Goal: Check status: Check status

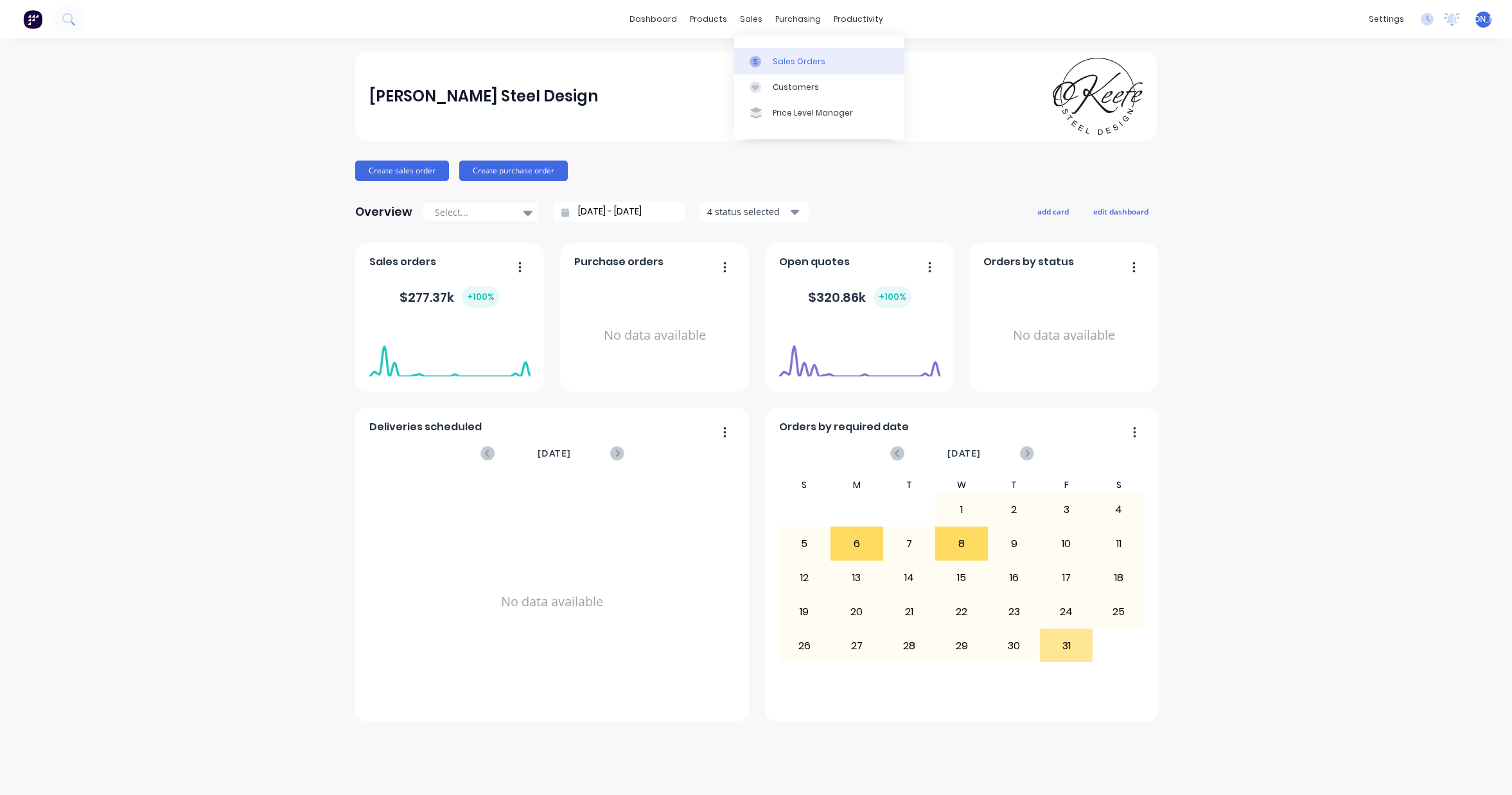
click at [808, 58] on div "Sales Orders" at bounding box center [799, 62] width 52 height 12
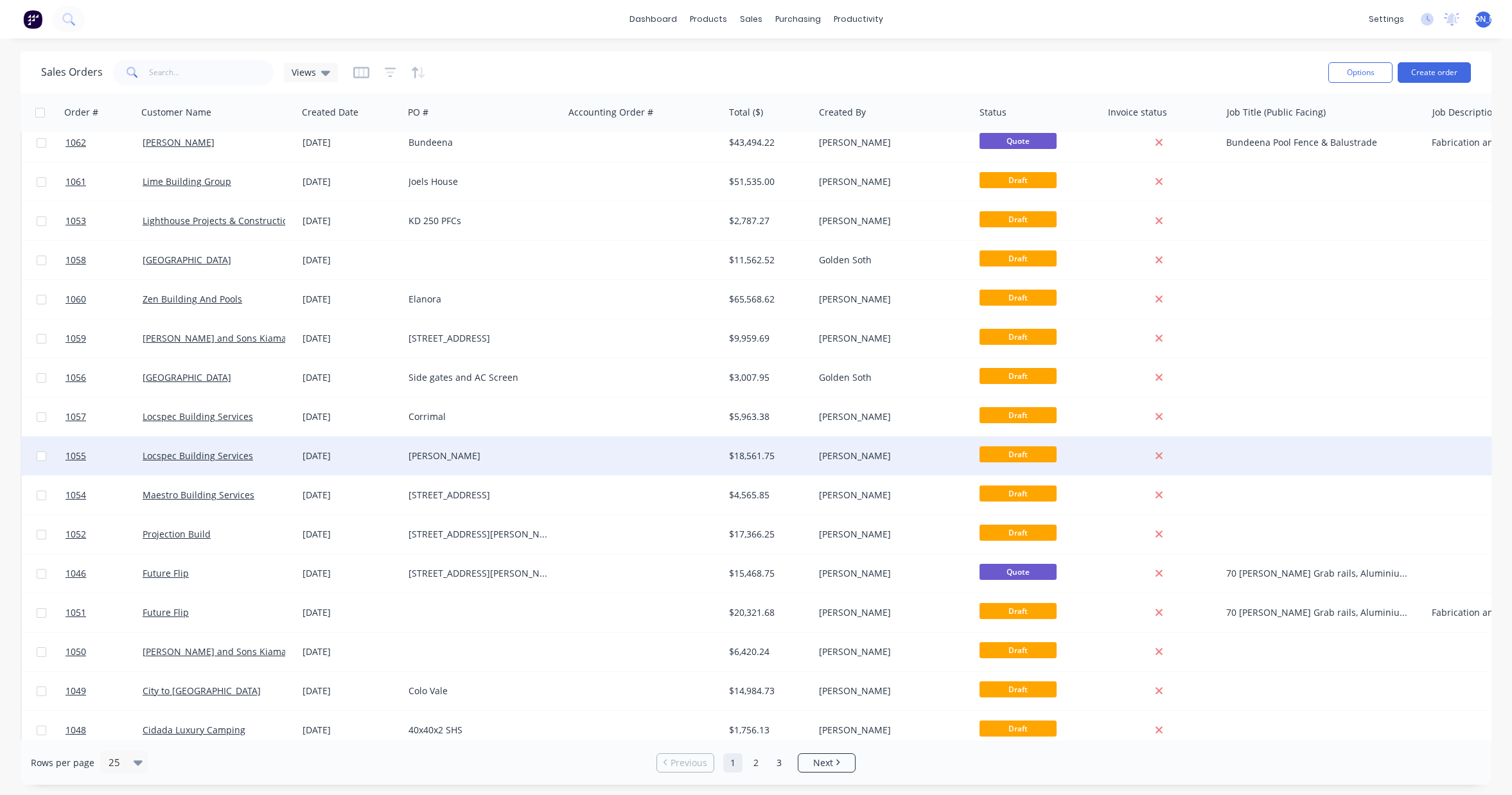
scroll to position [377, 0]
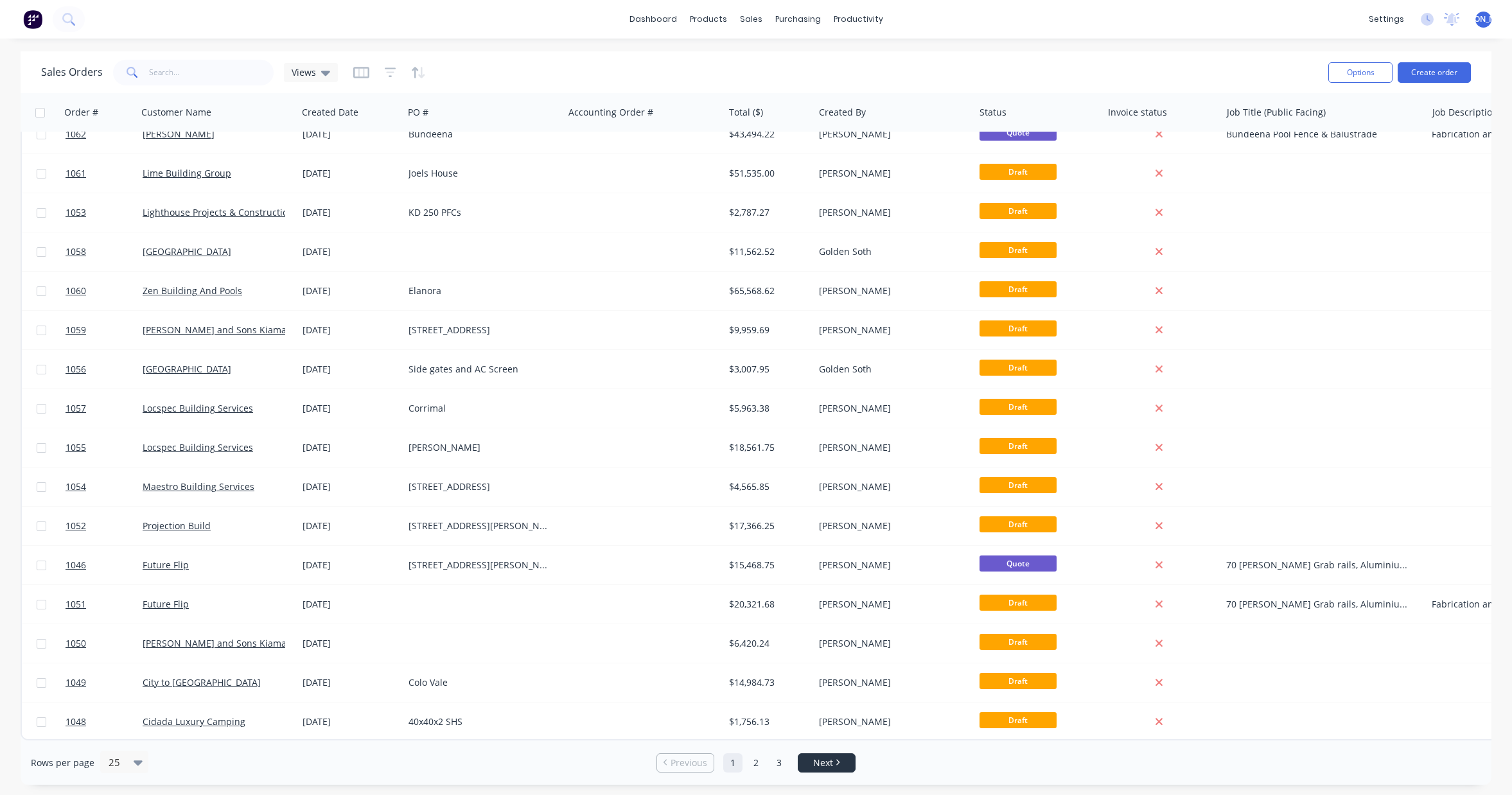
click at [842, 761] on link "Next" at bounding box center [826, 763] width 57 height 13
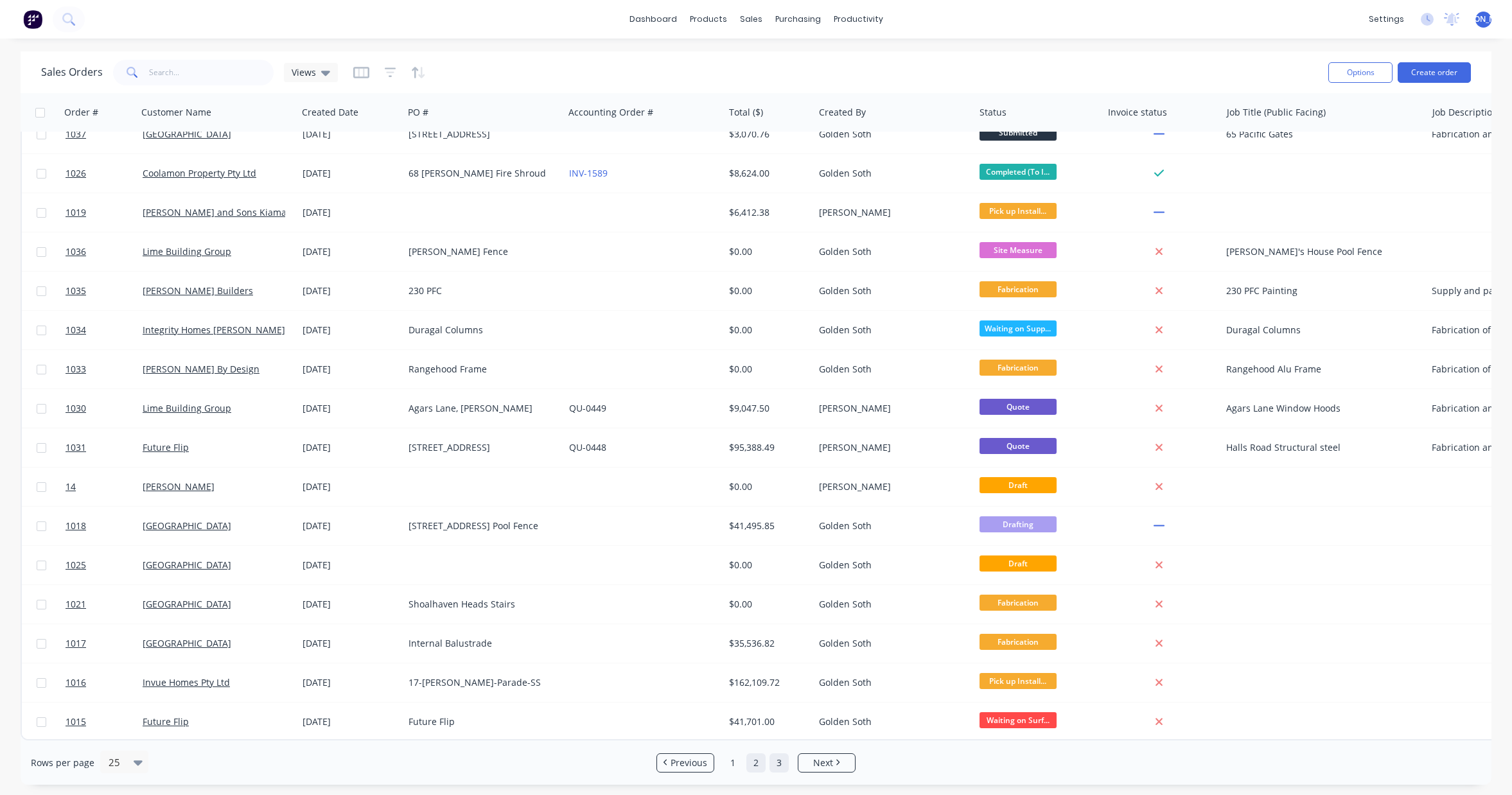
click at [776, 766] on link "3" at bounding box center [779, 763] width 19 height 19
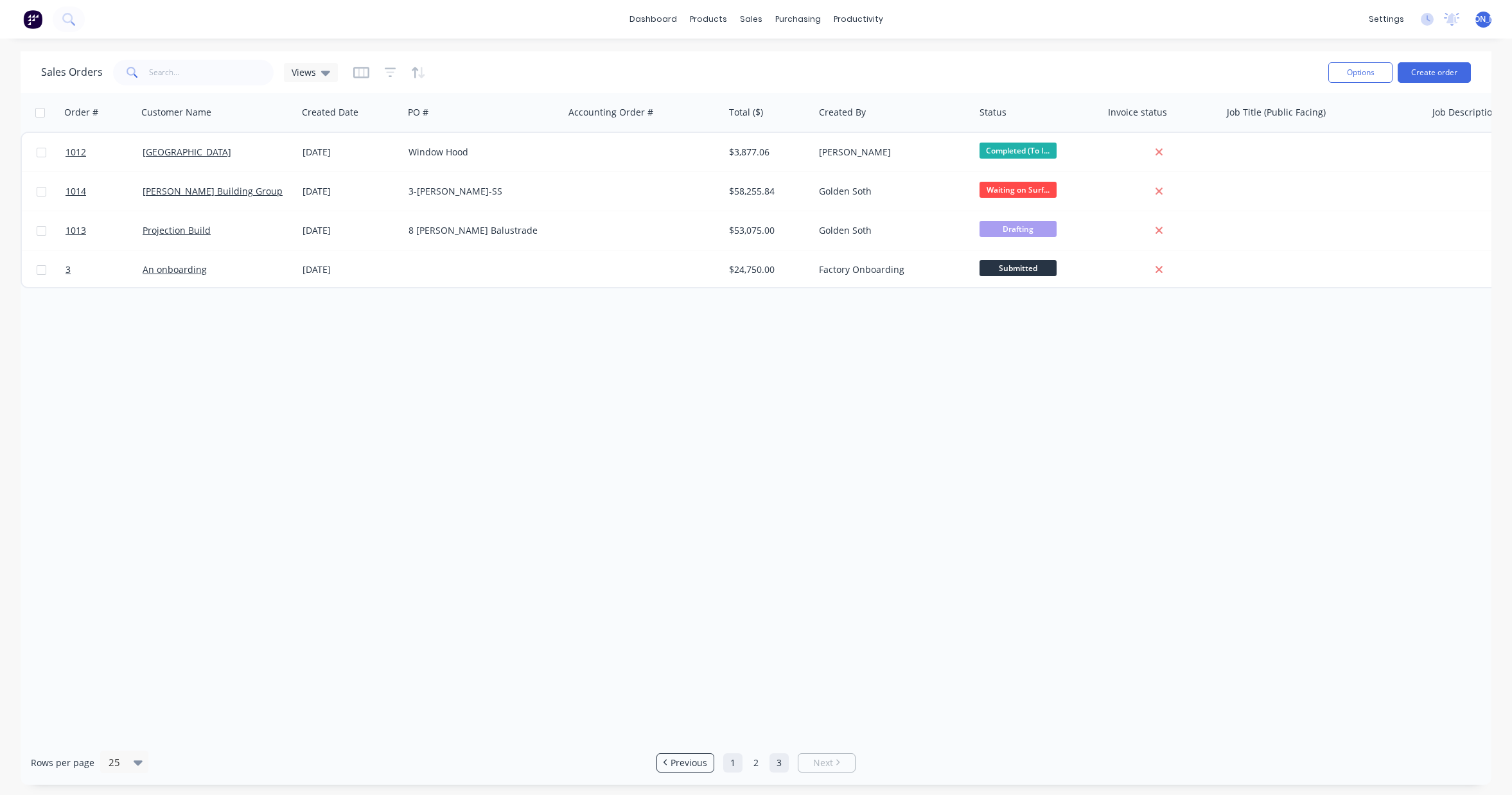
click at [739, 765] on link "1" at bounding box center [732, 763] width 19 height 19
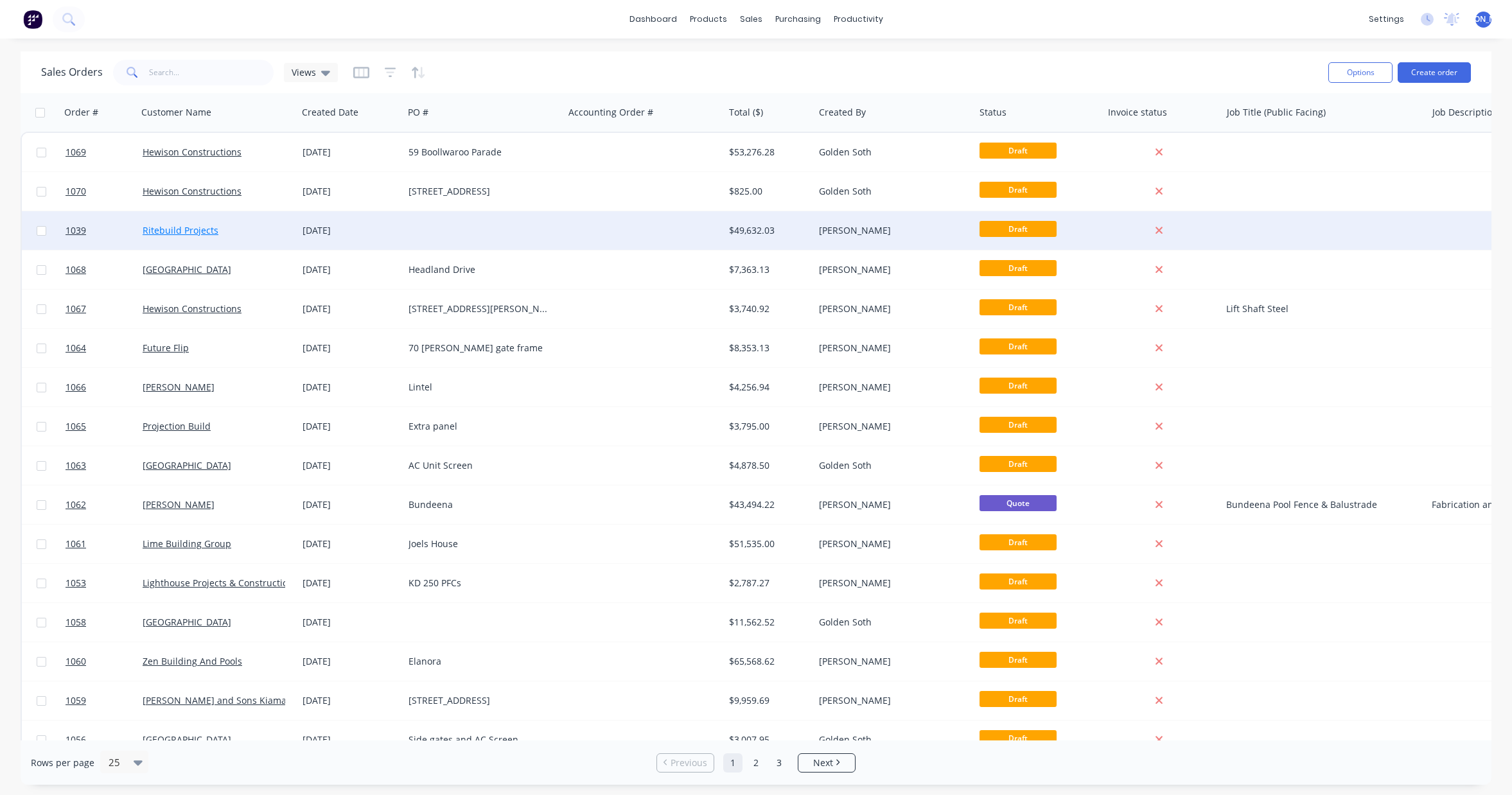
click at [179, 230] on link "Ritebuild Projects" at bounding box center [180, 230] width 76 height 12
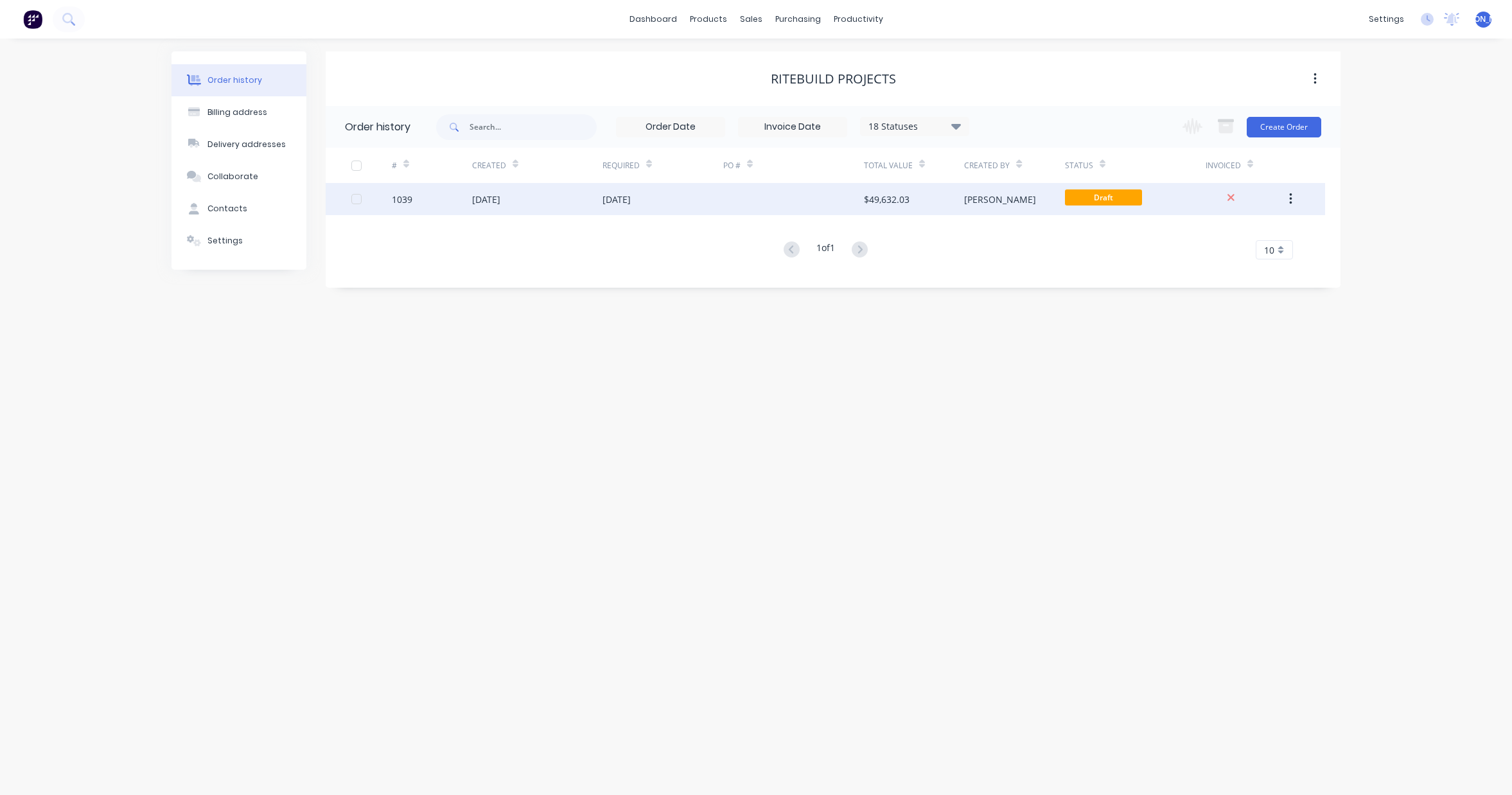
click at [483, 211] on div "[DATE]" at bounding box center [538, 199] width 130 height 32
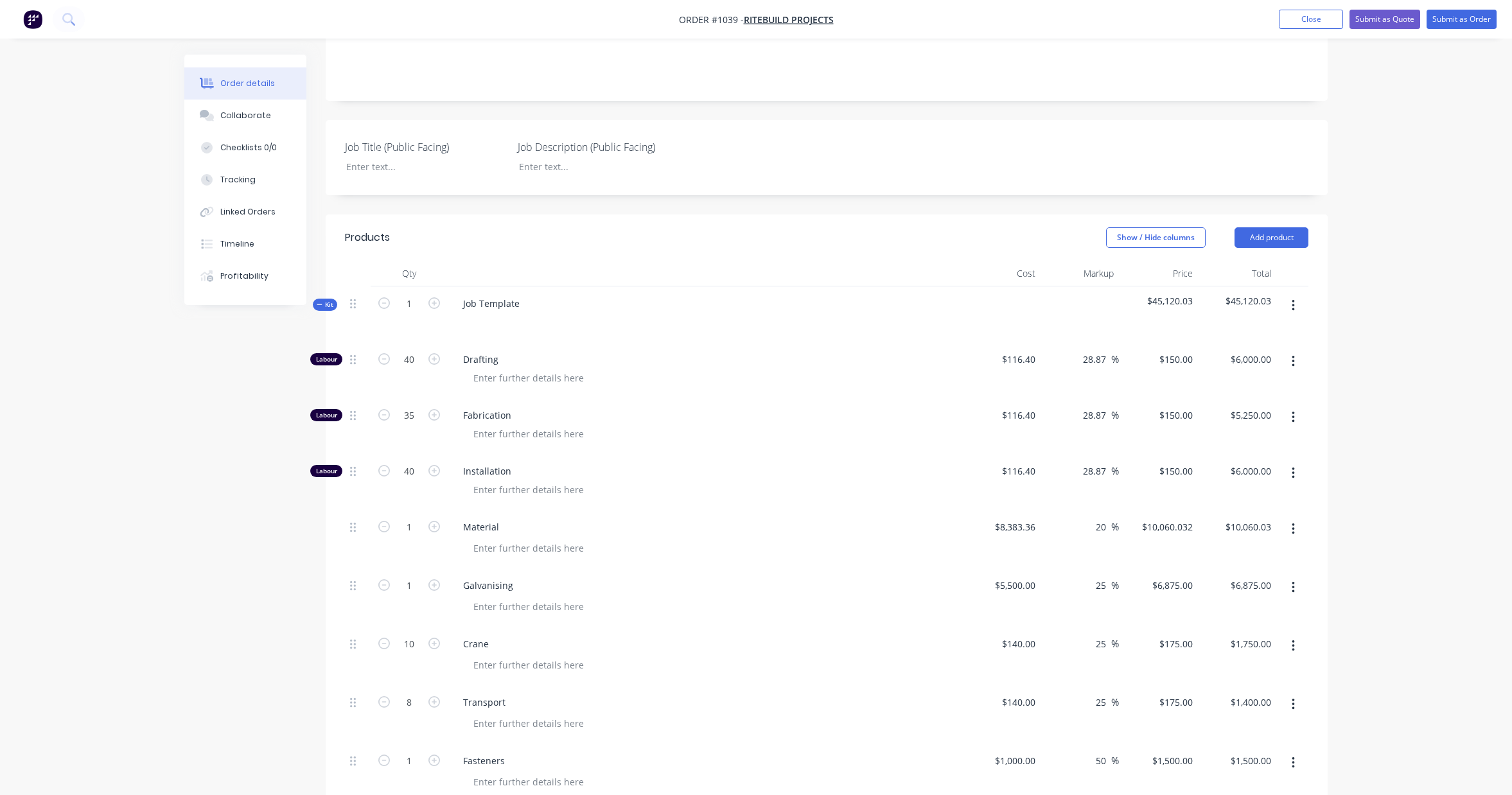
scroll to position [224, 0]
